Goal: Information Seeking & Learning: Learn about a topic

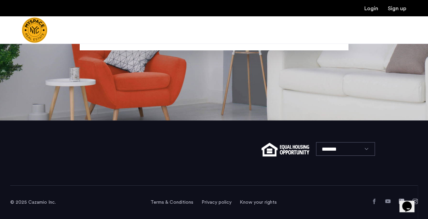
scroll to position [58, 0]
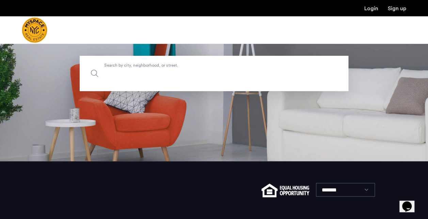
click at [244, 60] on input "Search by city, neighborhood, or street." at bounding box center [214, 73] width 269 height 35
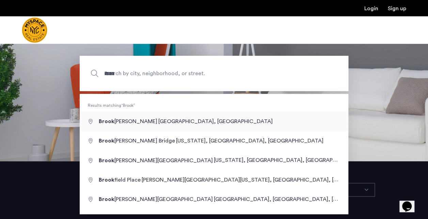
type input "**********"
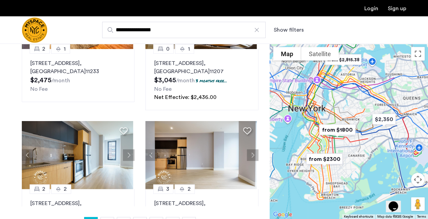
scroll to position [157, 0]
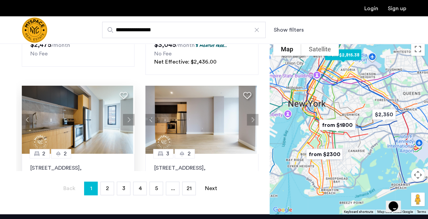
click at [84, 130] on img at bounding box center [77, 120] width 111 height 68
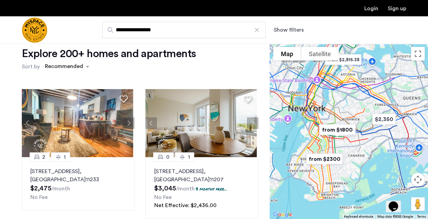
scroll to position [0, 0]
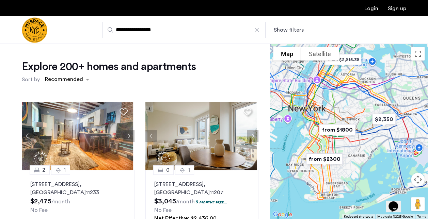
click at [288, 29] on button "Show filters" at bounding box center [289, 30] width 30 height 8
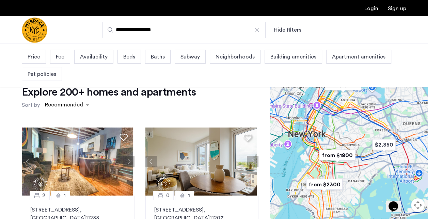
click at [31, 54] on span "Price" at bounding box center [34, 57] width 13 height 8
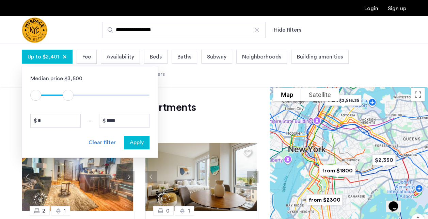
type input "****"
drag, startPoint x: 142, startPoint y: 95, endPoint x: 69, endPoint y: 98, distance: 72.6
click at [69, 98] on span "ngx-slider-max" at bounding box center [69, 95] width 11 height 11
click at [130, 144] on span "Apply" at bounding box center [137, 143] width 14 height 8
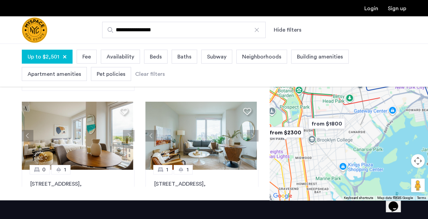
scroll to position [171, 0]
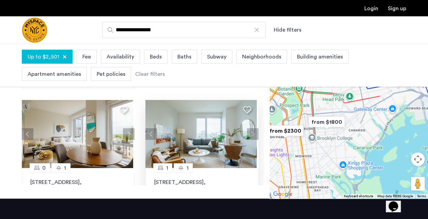
click at [196, 130] on img at bounding box center [200, 134] width 111 height 68
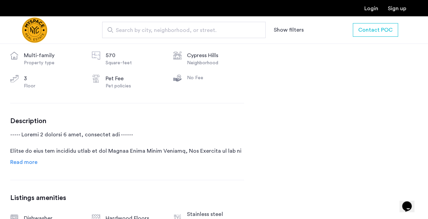
scroll to position [309, 0]
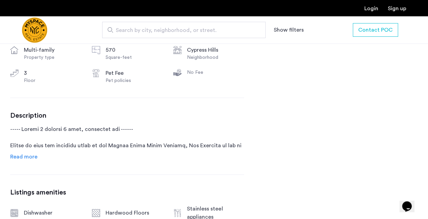
click at [31, 158] on span "Read more" at bounding box center [23, 156] width 27 height 5
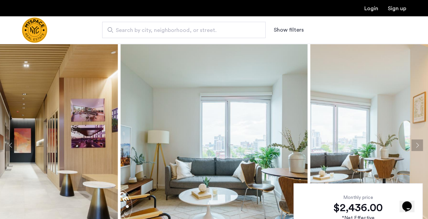
scroll to position [0, 0]
click at [225, 41] on div "Search by city, neighborhood, or street. Show filters" at bounding box center [214, 30] width 428 height 28
click at [292, 30] on button "Show filters" at bounding box center [289, 30] width 30 height 8
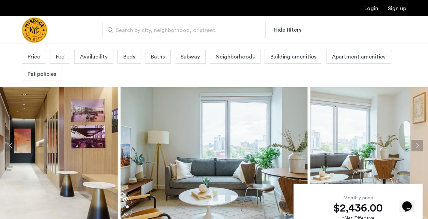
click at [230, 56] on span "Neighborhoods" at bounding box center [235, 57] width 39 height 8
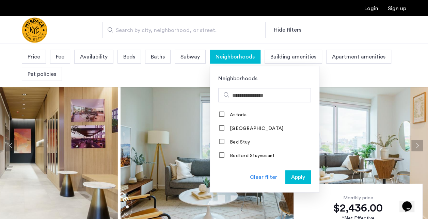
click at [169, 72] on div "Price Fee Availability Beds Baths Subway Neighborhoods Neighborhoods Astoria Ba…" at bounding box center [214, 65] width 384 height 35
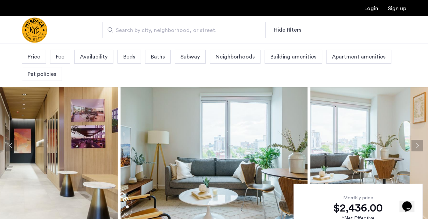
click at [152, 35] on input "Search by city, neighborhood, or street." at bounding box center [183, 30] width 163 height 16
click at [139, 33] on span "Search by city, neighborhood, or street." at bounding box center [181, 30] width 131 height 8
click at [139, 33] on input "Search by city, neighborhood, or street." at bounding box center [183, 30] width 163 height 16
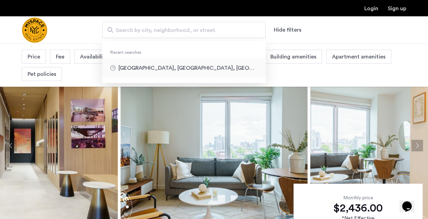
type input "**********"
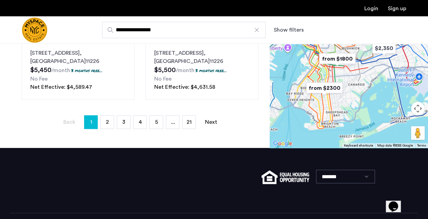
scroll to position [238, 0]
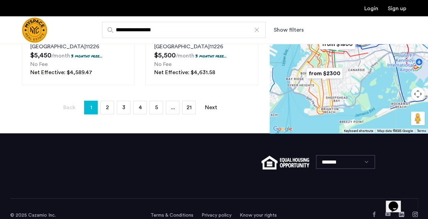
click at [109, 112] on link "page 2" at bounding box center [107, 107] width 13 height 13
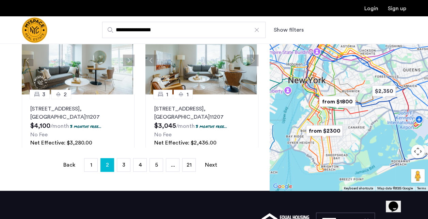
scroll to position [602, 0]
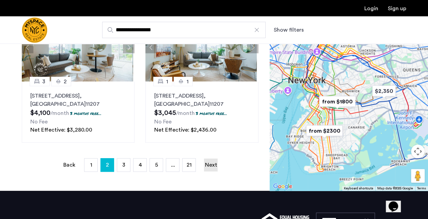
click at [213, 163] on link "Next page" at bounding box center [211, 165] width 14 height 13
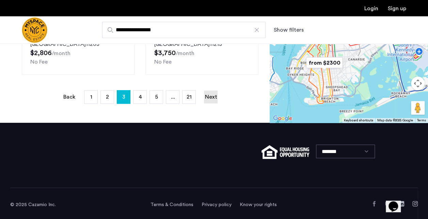
scroll to position [251, 0]
